Goal: Communication & Community: Answer question/provide support

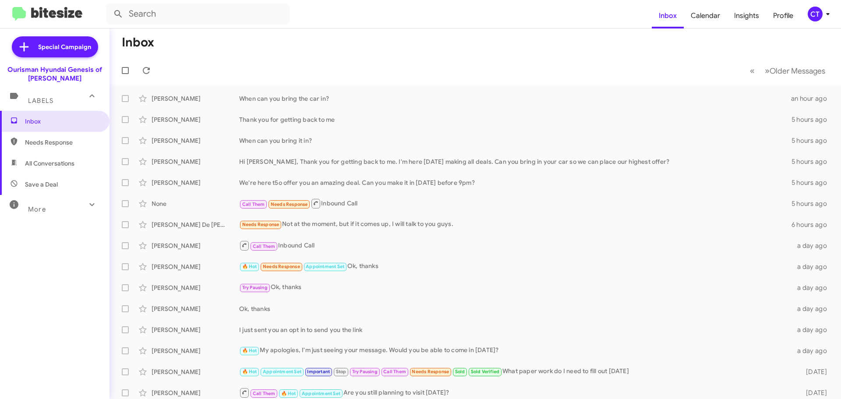
click at [827, 18] on icon at bounding box center [828, 14] width 11 height 11
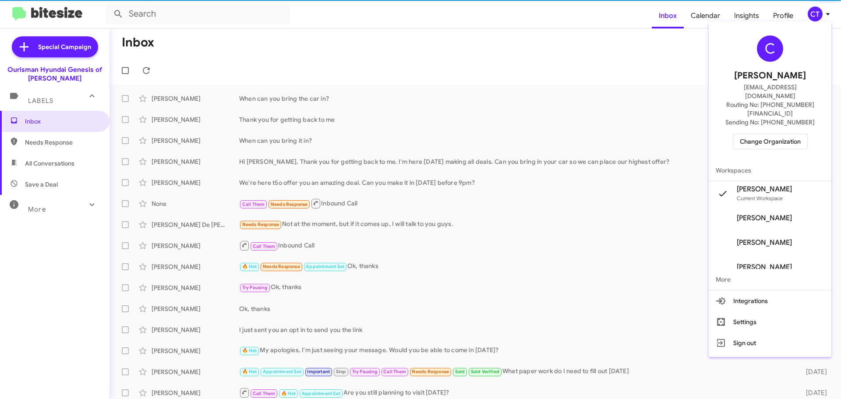
click at [773, 134] on span "Change Organization" at bounding box center [770, 141] width 61 height 15
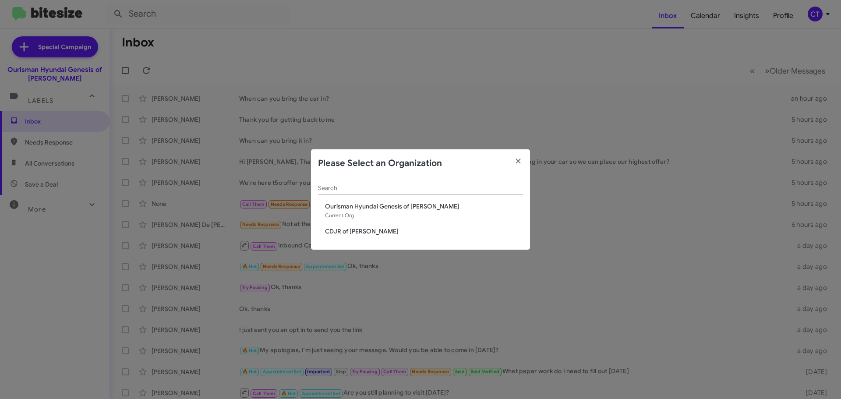
click at [352, 230] on span "CDJR of Bowie" at bounding box center [424, 231] width 198 height 9
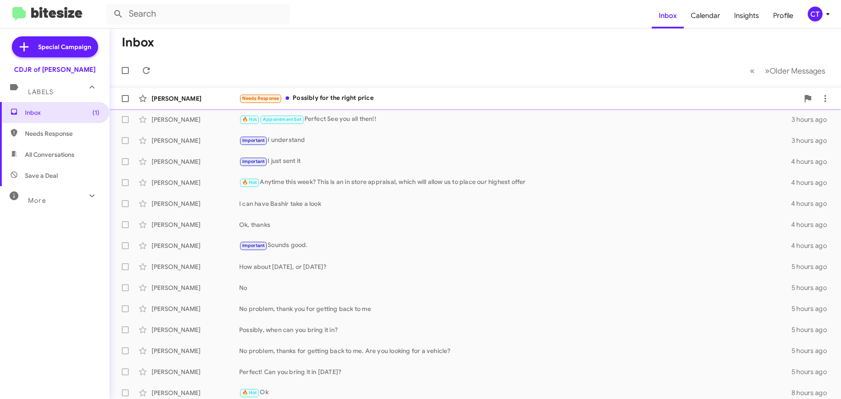
click at [378, 105] on div "Jaelyn Boyce Needs Response Possibly for the right price 3 minutes ago" at bounding box center [476, 99] width 718 height 18
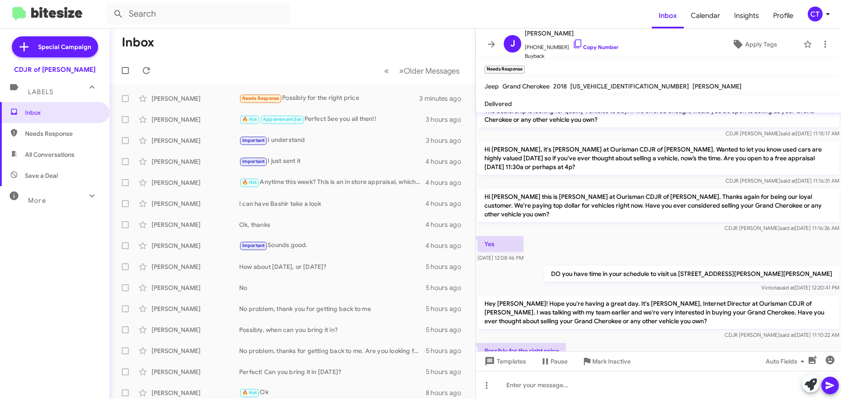
scroll to position [55, 0]
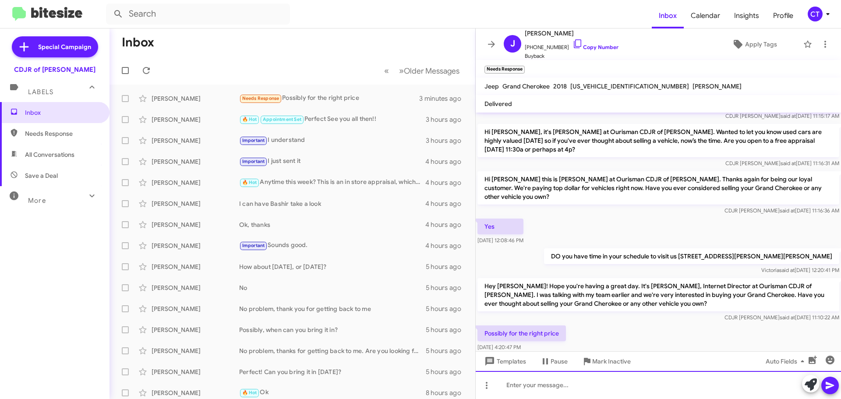
click at [568, 390] on div at bounding box center [658, 385] width 365 height 28
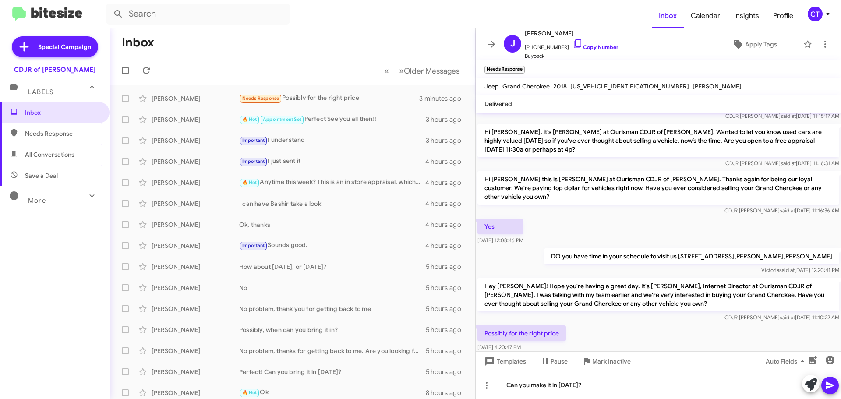
click at [835, 392] on span at bounding box center [830, 386] width 11 height 18
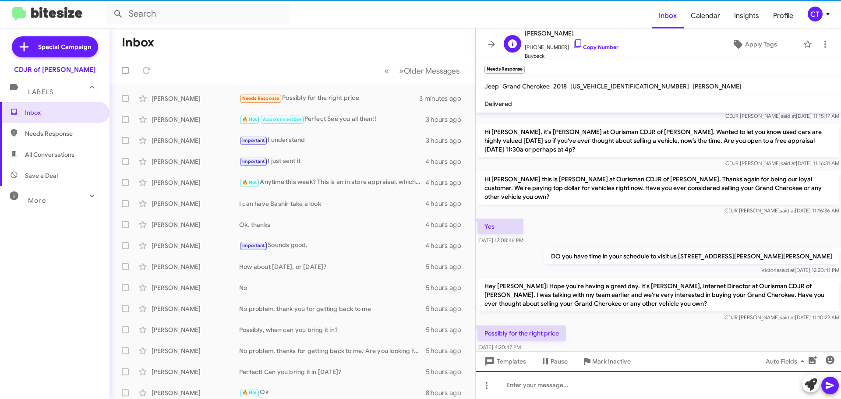
scroll to position [0, 0]
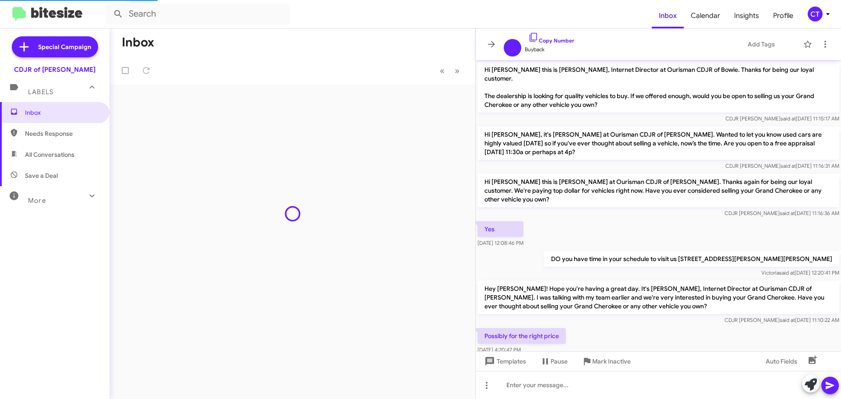
scroll to position [35, 0]
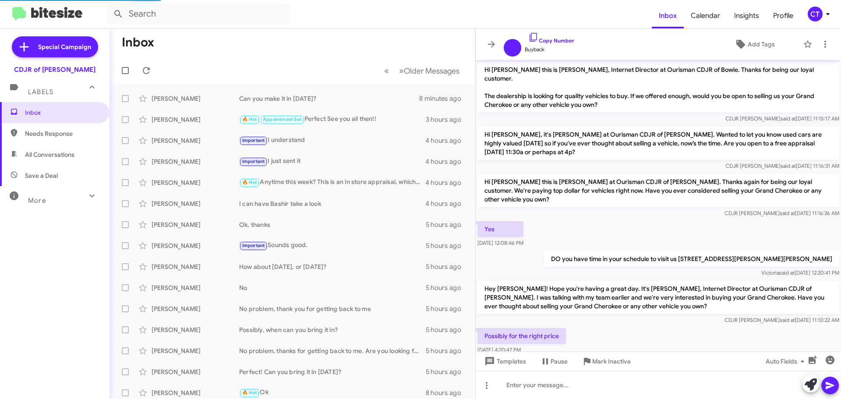
scroll to position [35, 0]
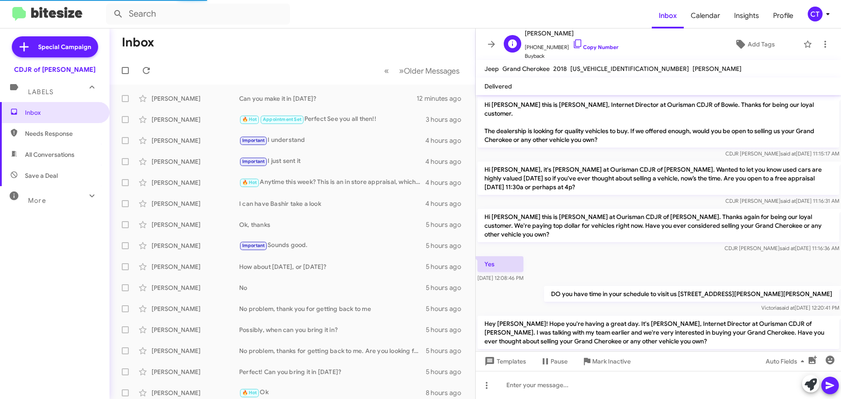
scroll to position [70, 0]
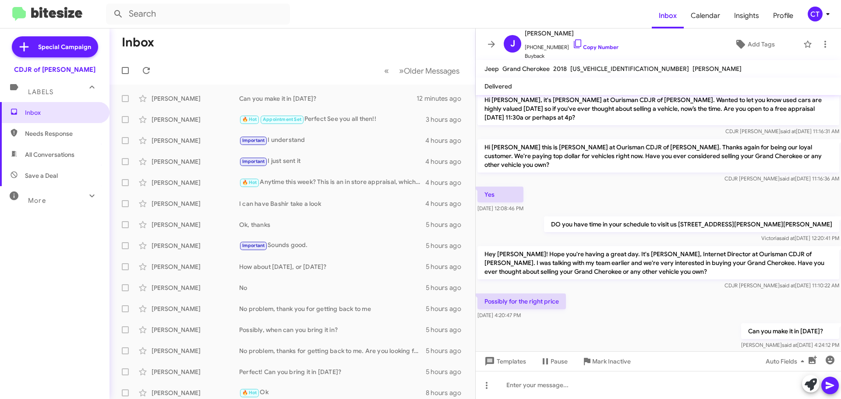
click at [827, 13] on icon at bounding box center [828, 14] width 11 height 11
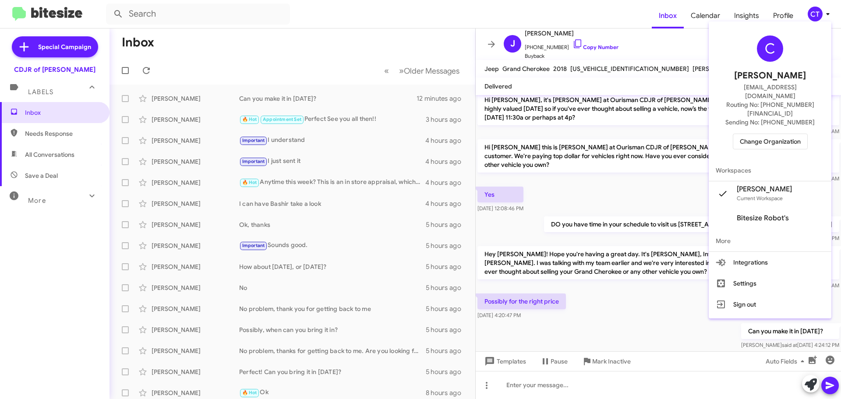
click at [766, 134] on span "Change Organization" at bounding box center [770, 141] width 61 height 15
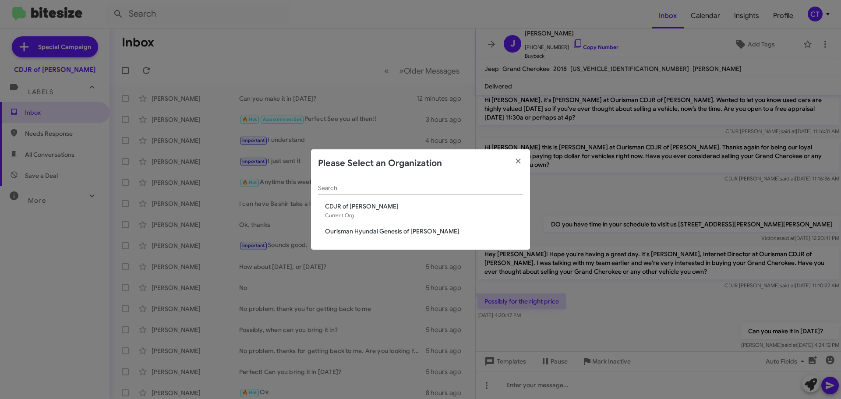
click at [377, 231] on span "Ourisman Hyundai Genesis of [PERSON_NAME]" at bounding box center [424, 231] width 198 height 9
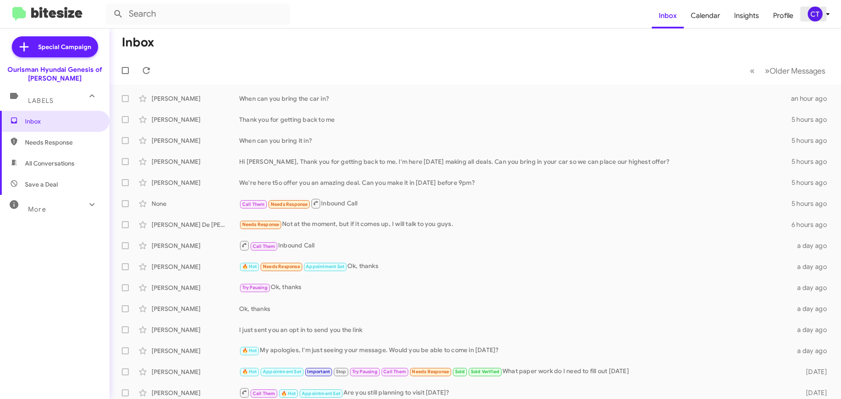
drag, startPoint x: 820, startPoint y: 12, endPoint x: 813, endPoint y: 14, distance: 7.1
click at [820, 11] on div "CT" at bounding box center [815, 14] width 15 height 15
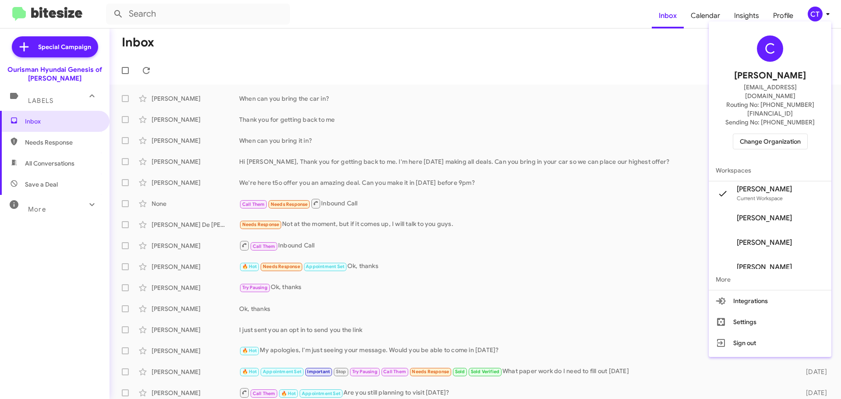
click at [767, 134] on span "Change Organization" at bounding box center [770, 141] width 61 height 15
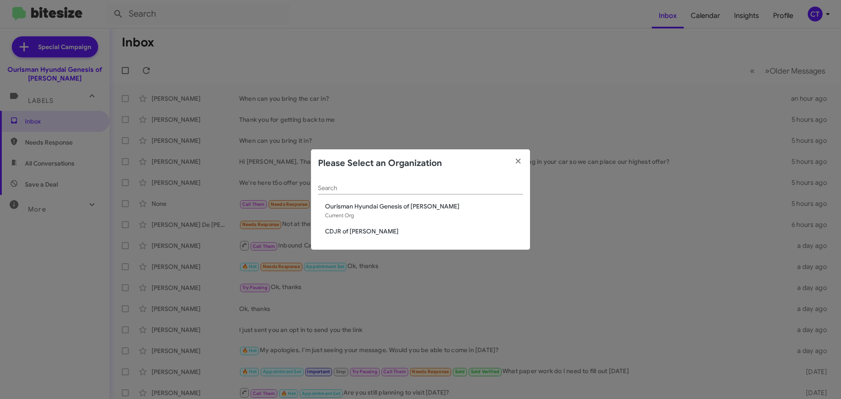
click at [352, 235] on span "CDJR of [PERSON_NAME]" at bounding box center [424, 231] width 198 height 9
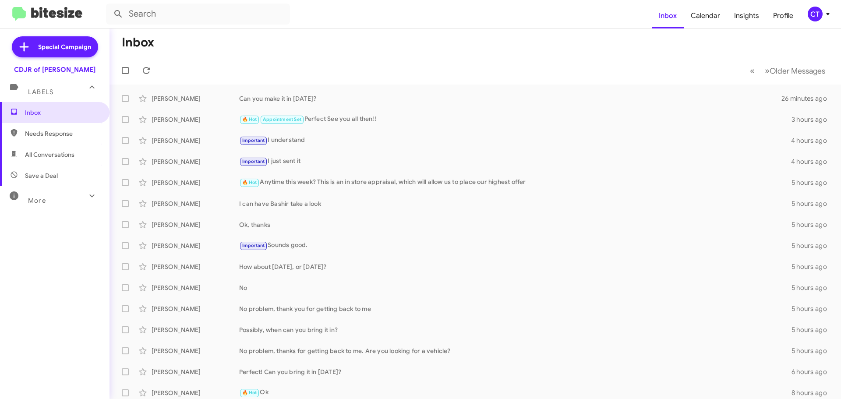
click at [826, 14] on icon at bounding box center [828, 14] width 11 height 11
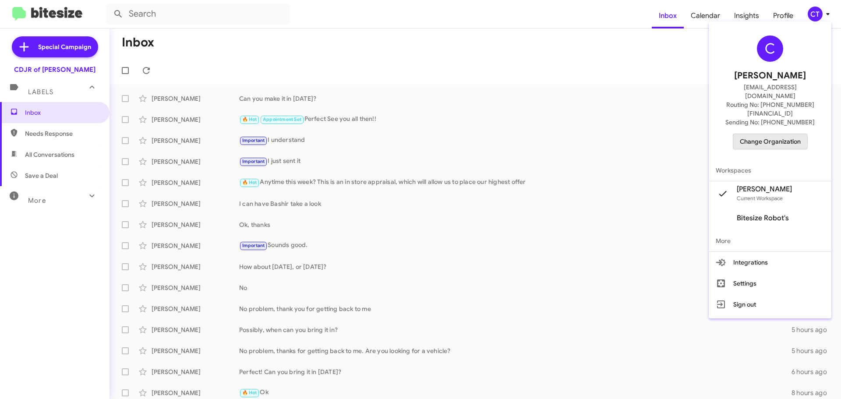
click at [758, 134] on span "Change Organization" at bounding box center [770, 141] width 61 height 15
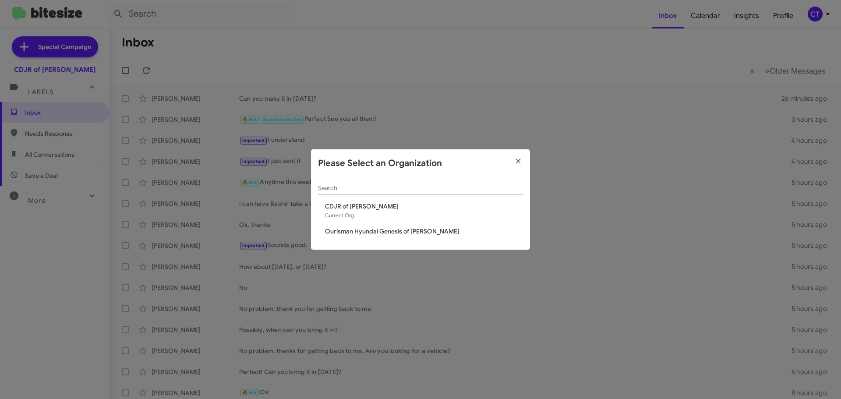
click at [347, 232] on span "Ourisman Hyundai Genesis of [PERSON_NAME]" at bounding box center [424, 231] width 198 height 9
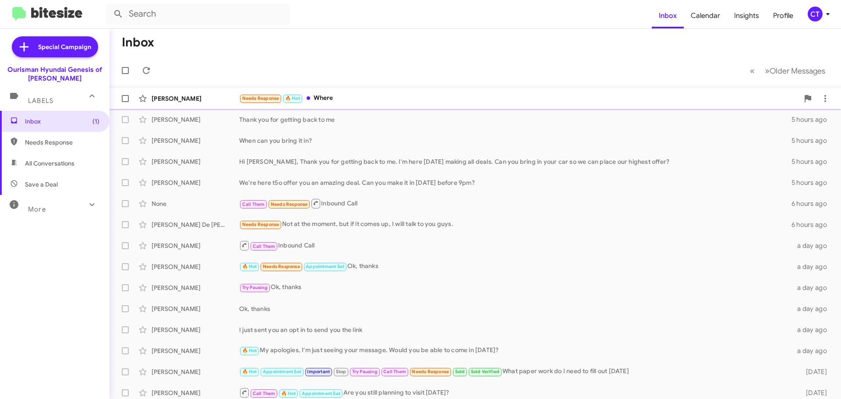
click at [351, 97] on div "Needs Response 🔥 Hot Where" at bounding box center [519, 98] width 560 height 10
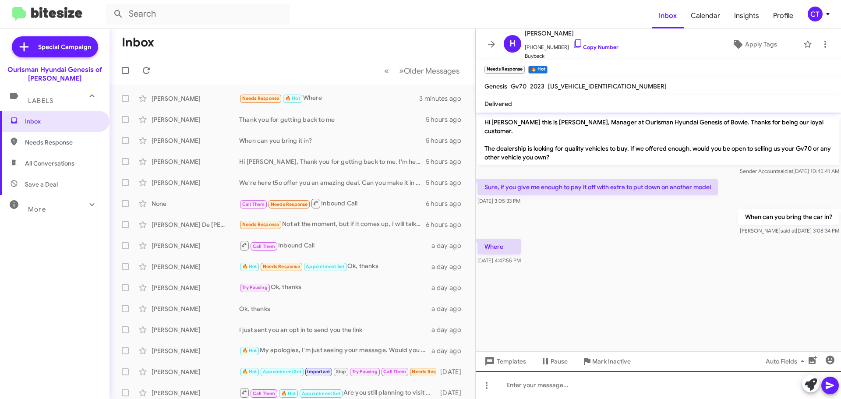
click at [574, 390] on div at bounding box center [658, 385] width 365 height 28
